Goal: Transaction & Acquisition: Purchase product/service

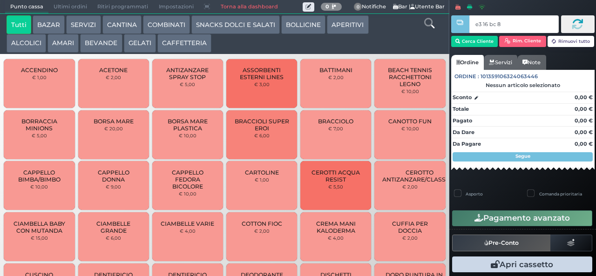
type input "e3 16 bc 8b"
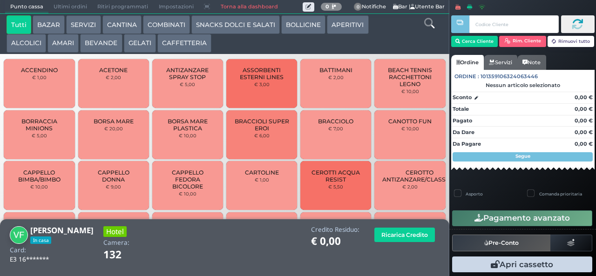
click at [250, 24] on button "SNACKS DOLCI E SALATI" at bounding box center [235, 24] width 88 height 19
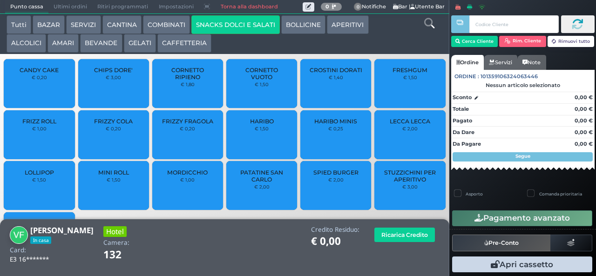
click at [172, 30] on button "COMBINATI" at bounding box center [166, 24] width 47 height 19
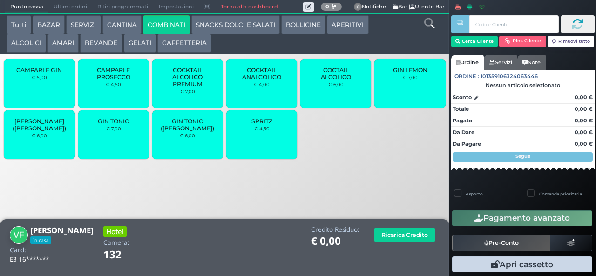
click at [108, 41] on button "BEVANDE" at bounding box center [101, 43] width 42 height 19
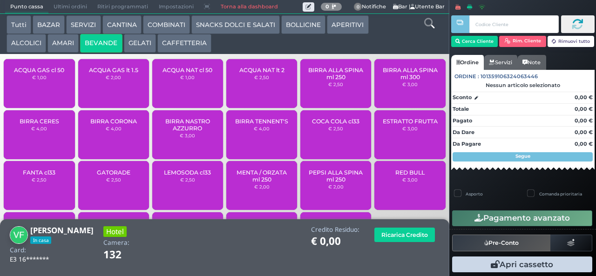
click at [59, 93] on div "ACQUA GAS cl 50 € 1,00" at bounding box center [39, 83] width 71 height 49
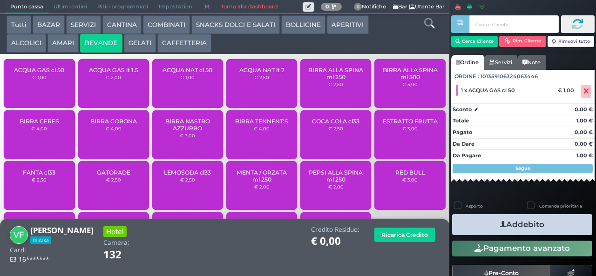
click at [569, 232] on button "Addebito" at bounding box center [522, 224] width 140 height 21
